Goal: Task Accomplishment & Management: Manage account settings

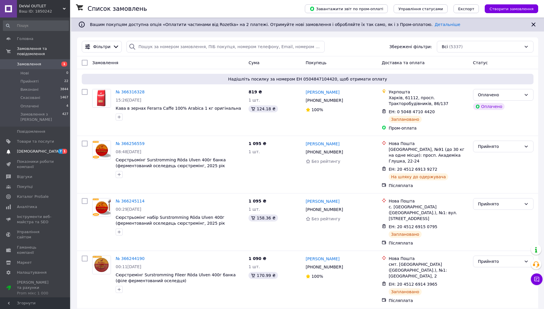
click at [43, 149] on span "[DEMOGRAPHIC_DATA]" at bounding box center [35, 151] width 37 height 5
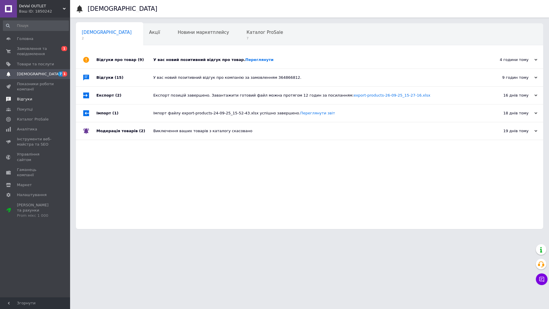
click at [40, 99] on span "Відгуки" at bounding box center [35, 99] width 37 height 5
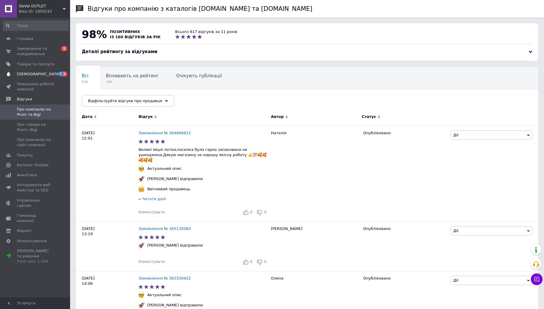
click at [37, 74] on span "[DEMOGRAPHIC_DATA]" at bounding box center [38, 74] width 43 height 5
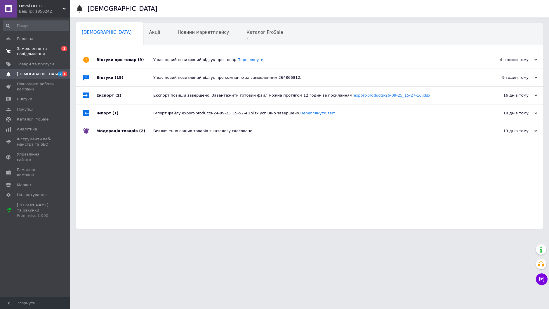
click at [50, 50] on span "Замовлення та повідомлення" at bounding box center [35, 51] width 37 height 11
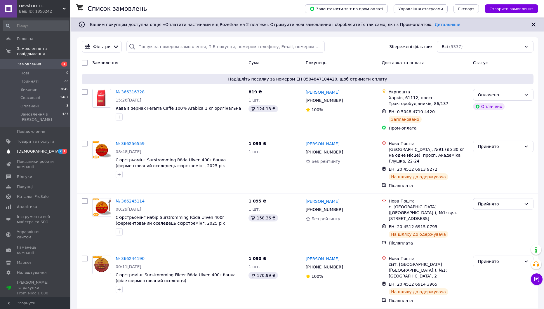
click at [50, 149] on span "[DEMOGRAPHIC_DATA]" at bounding box center [35, 151] width 37 height 5
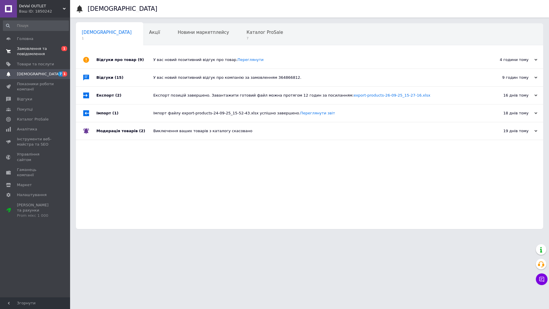
click at [49, 55] on span "Замовлення та повідомлення" at bounding box center [35, 51] width 37 height 11
